Goal: Find specific page/section: Find specific page/section

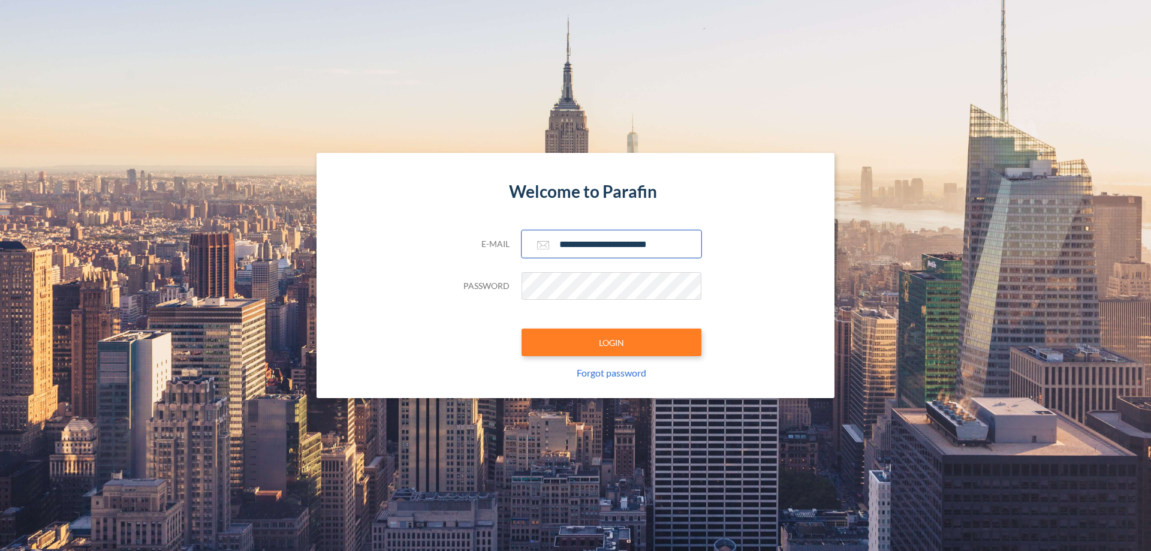
type input "**********"
click at [611, 342] on button "LOGIN" at bounding box center [611, 342] width 180 height 28
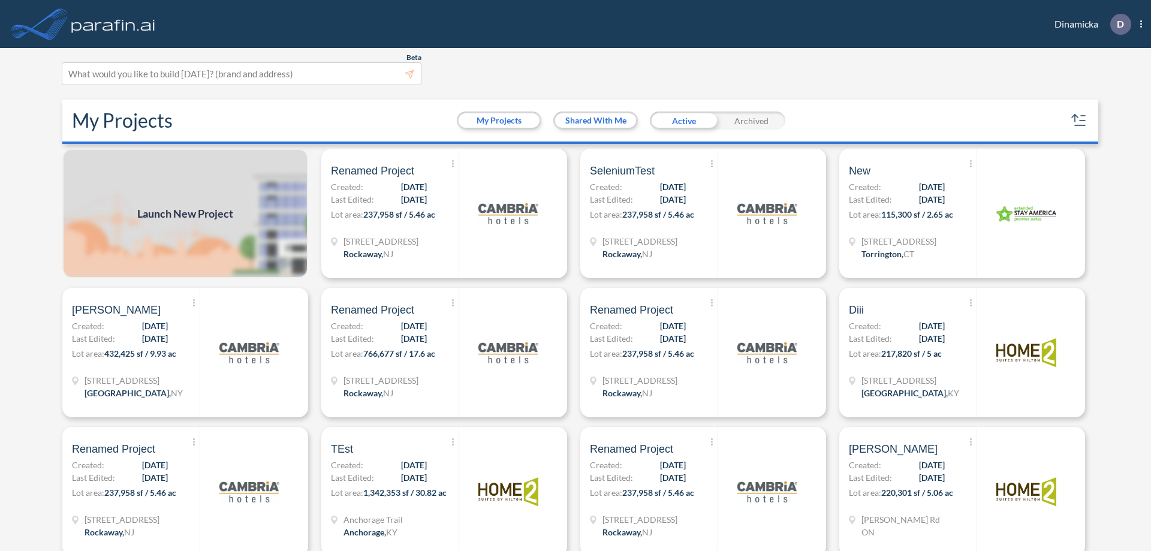
scroll to position [3, 0]
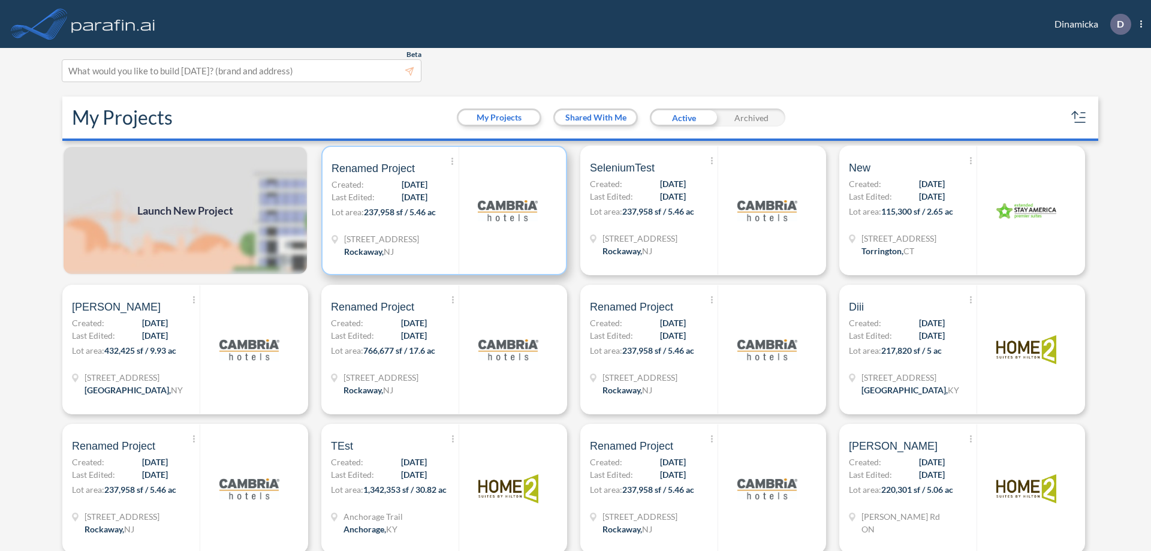
click at [442, 210] on p "Lot area: 237,958 sf / 5.46 ac" at bounding box center [394, 214] width 127 height 17
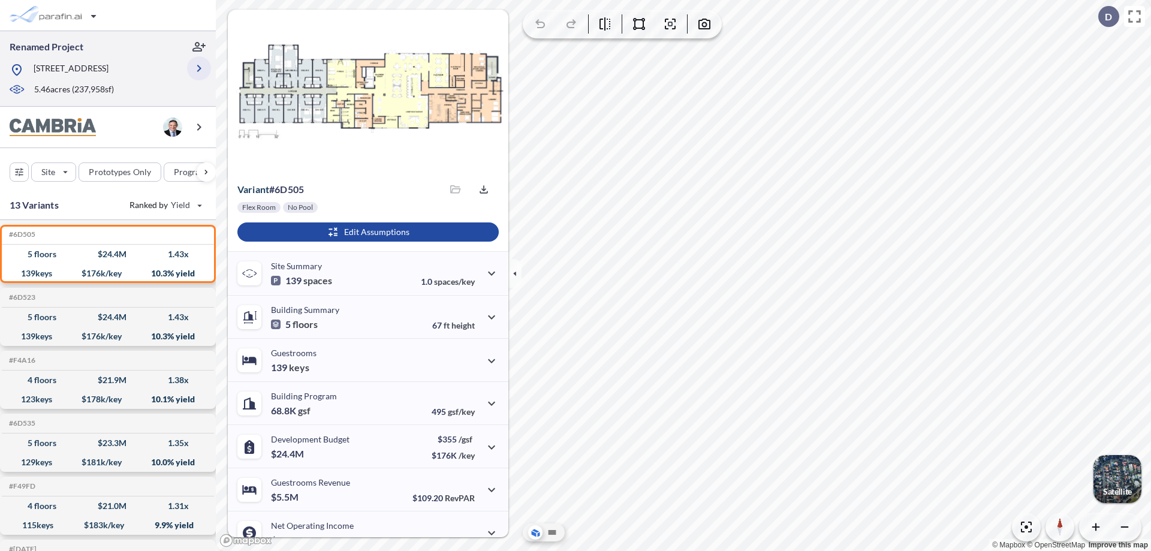
click at [199, 68] on icon "button" at bounding box center [199, 68] width 14 height 14
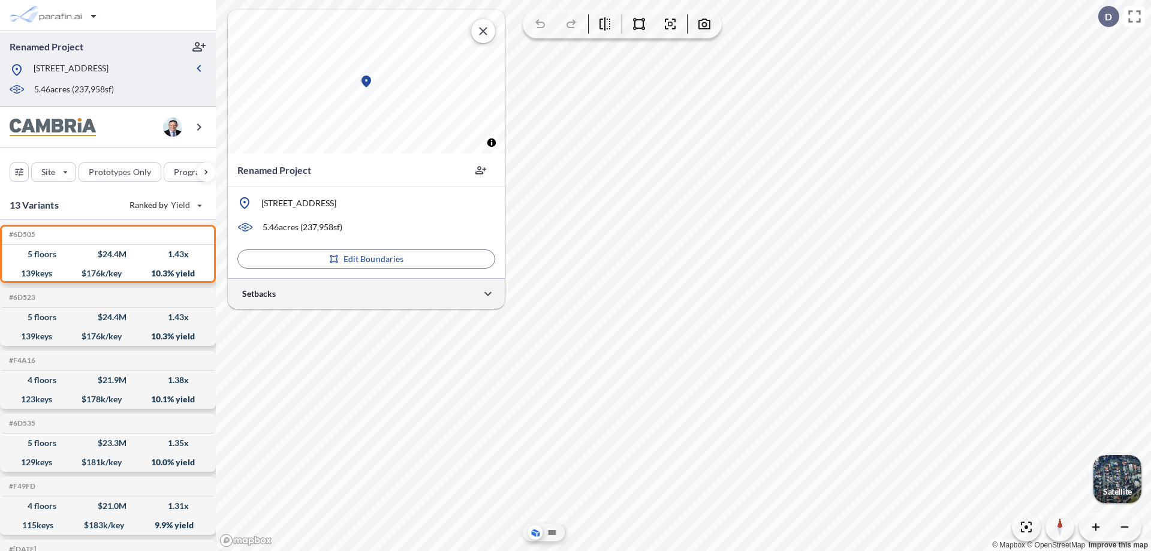
click at [366, 293] on div at bounding box center [366, 293] width 277 height 31
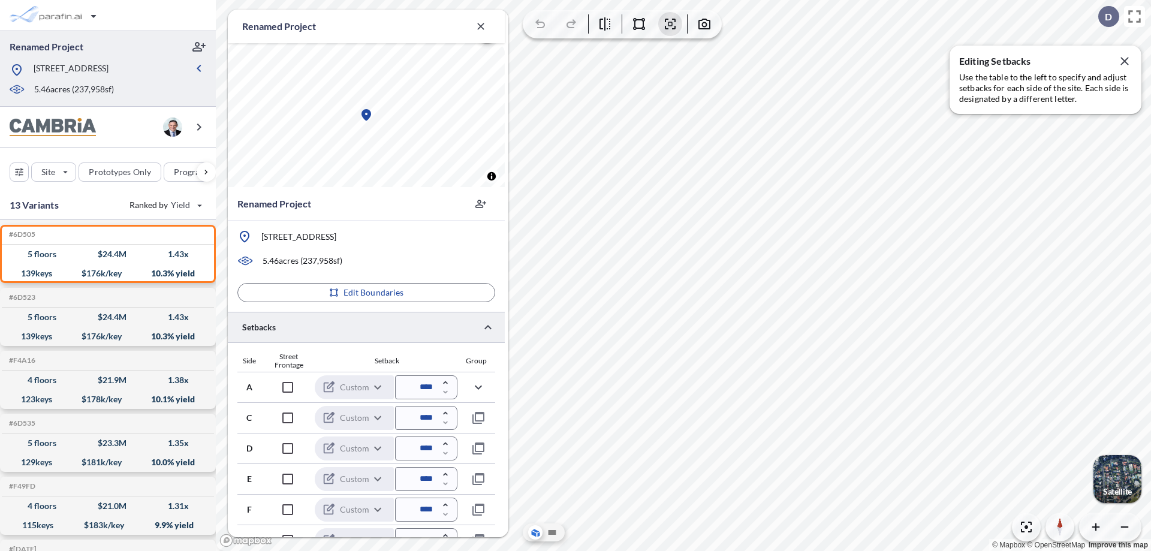
scroll to position [293, 0]
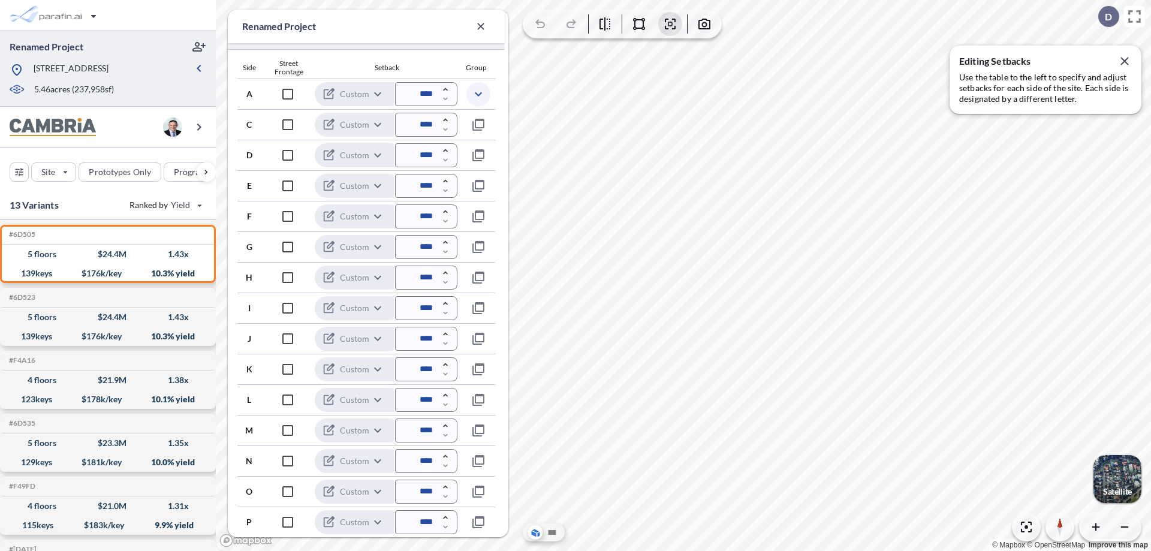
click at [478, 94] on icon "button" at bounding box center [478, 94] width 14 height 14
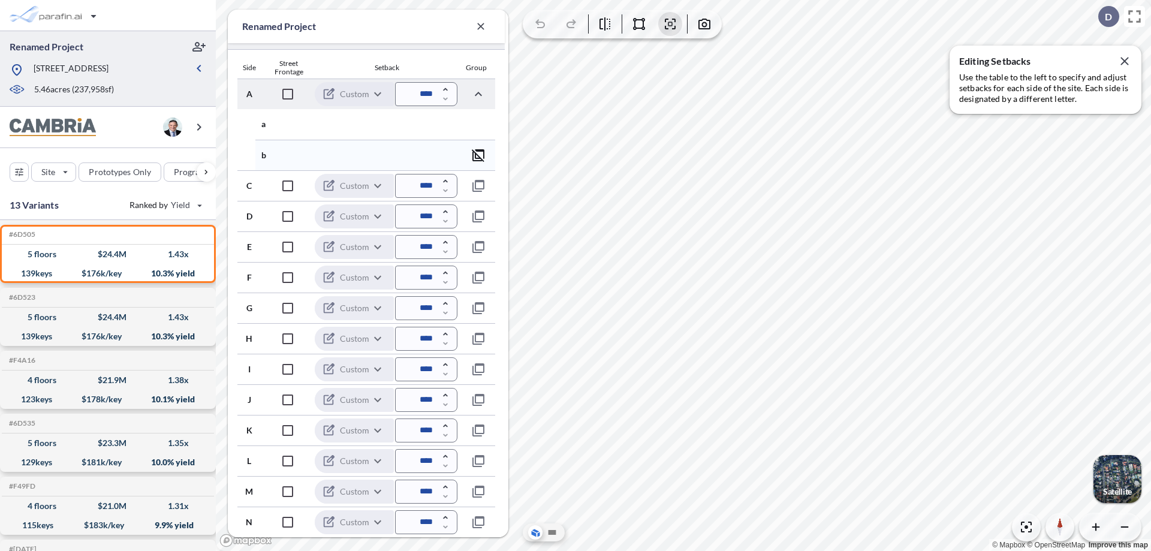
scroll to position [354, 0]
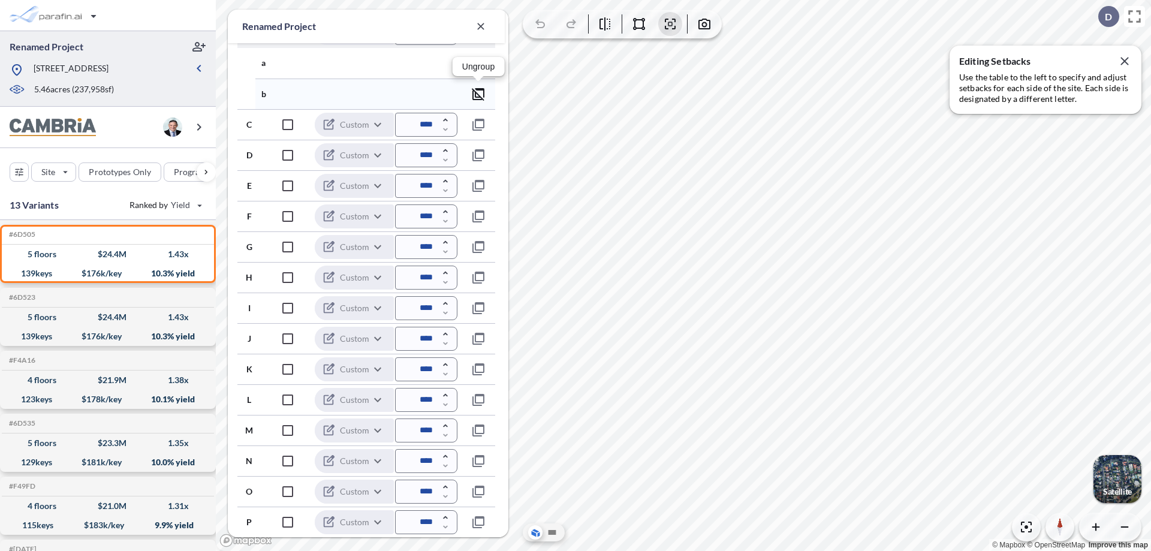
click at [478, 94] on icon "button" at bounding box center [478, 94] width 14 height 14
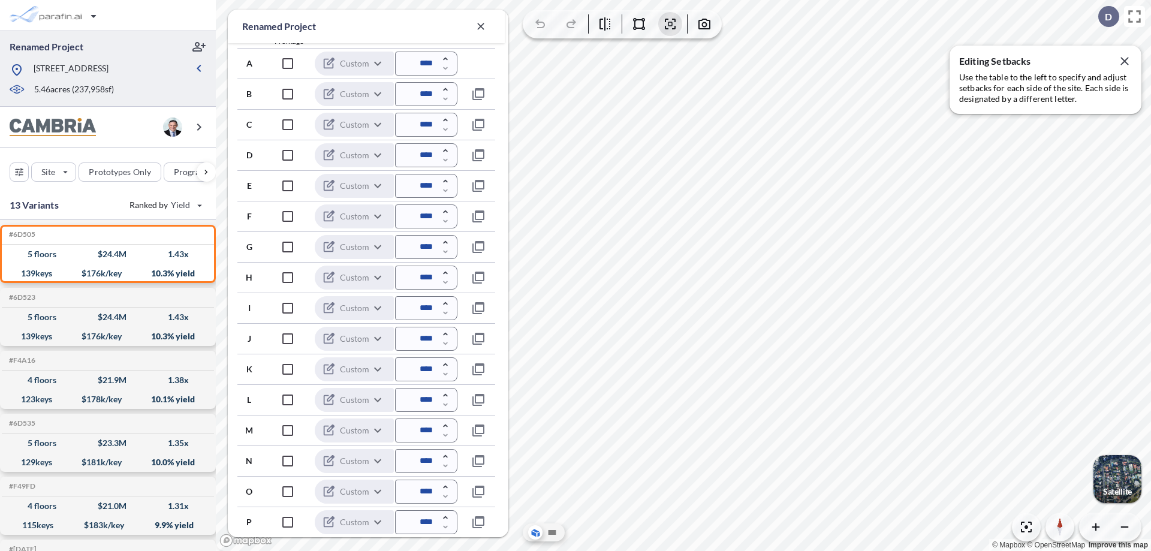
scroll to position [324, 0]
